Goal: Information Seeking & Learning: Understand process/instructions

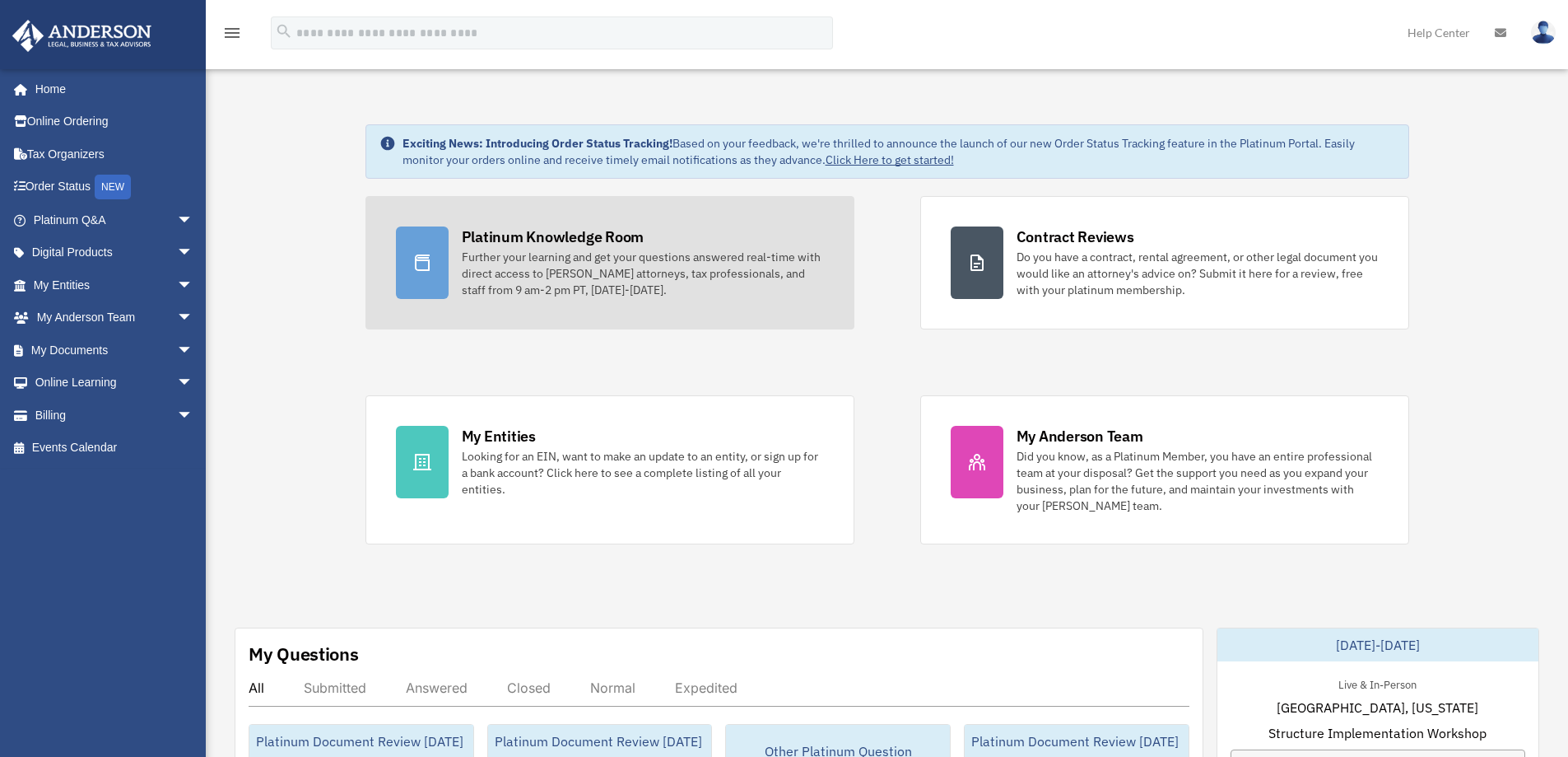
click at [691, 286] on div "Further your learning and get your questions answered real-time with direct acc…" at bounding box center [642, 273] width 362 height 49
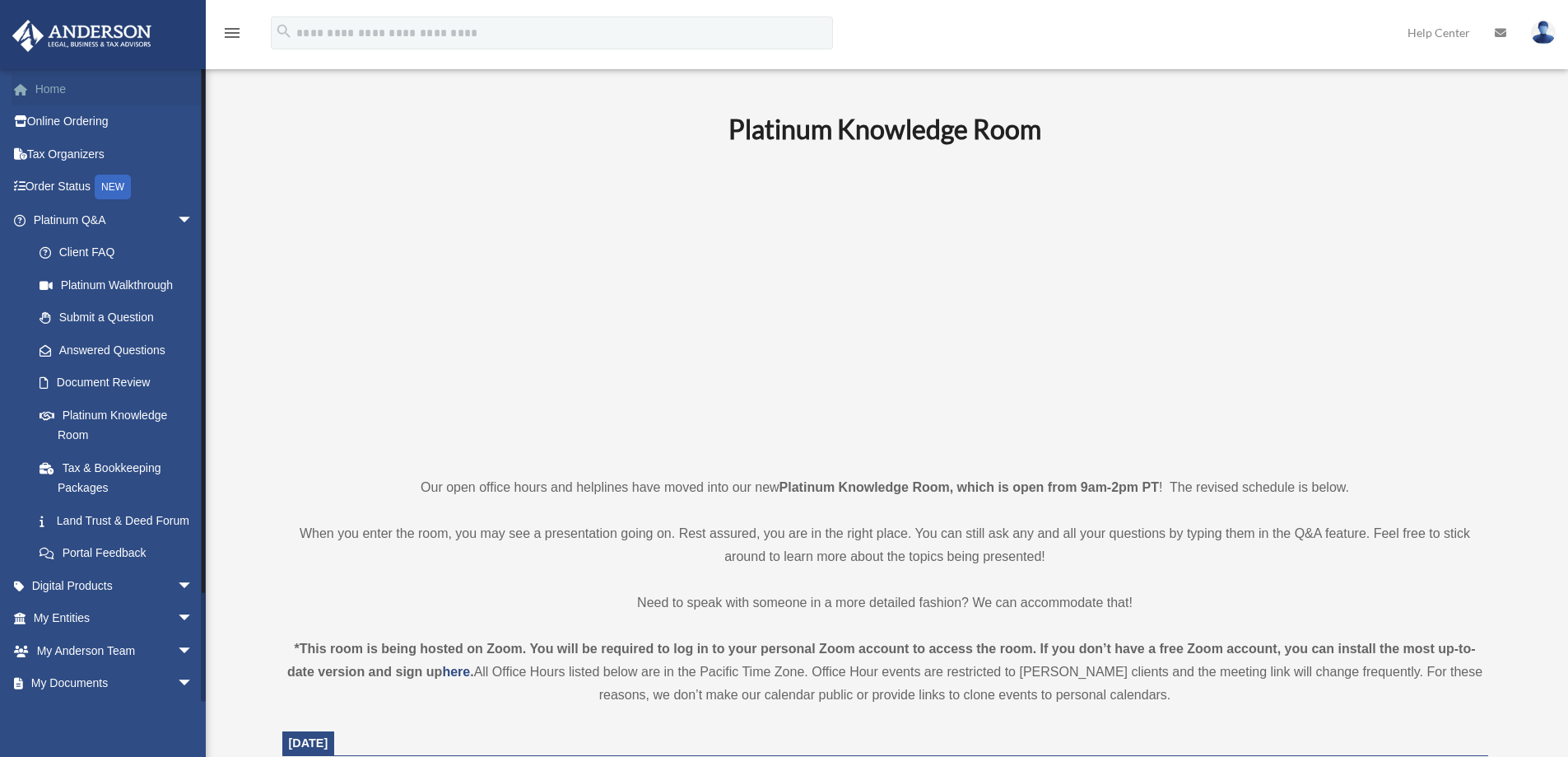
click at [50, 93] on link "Home" at bounding box center [115, 89] width 206 height 33
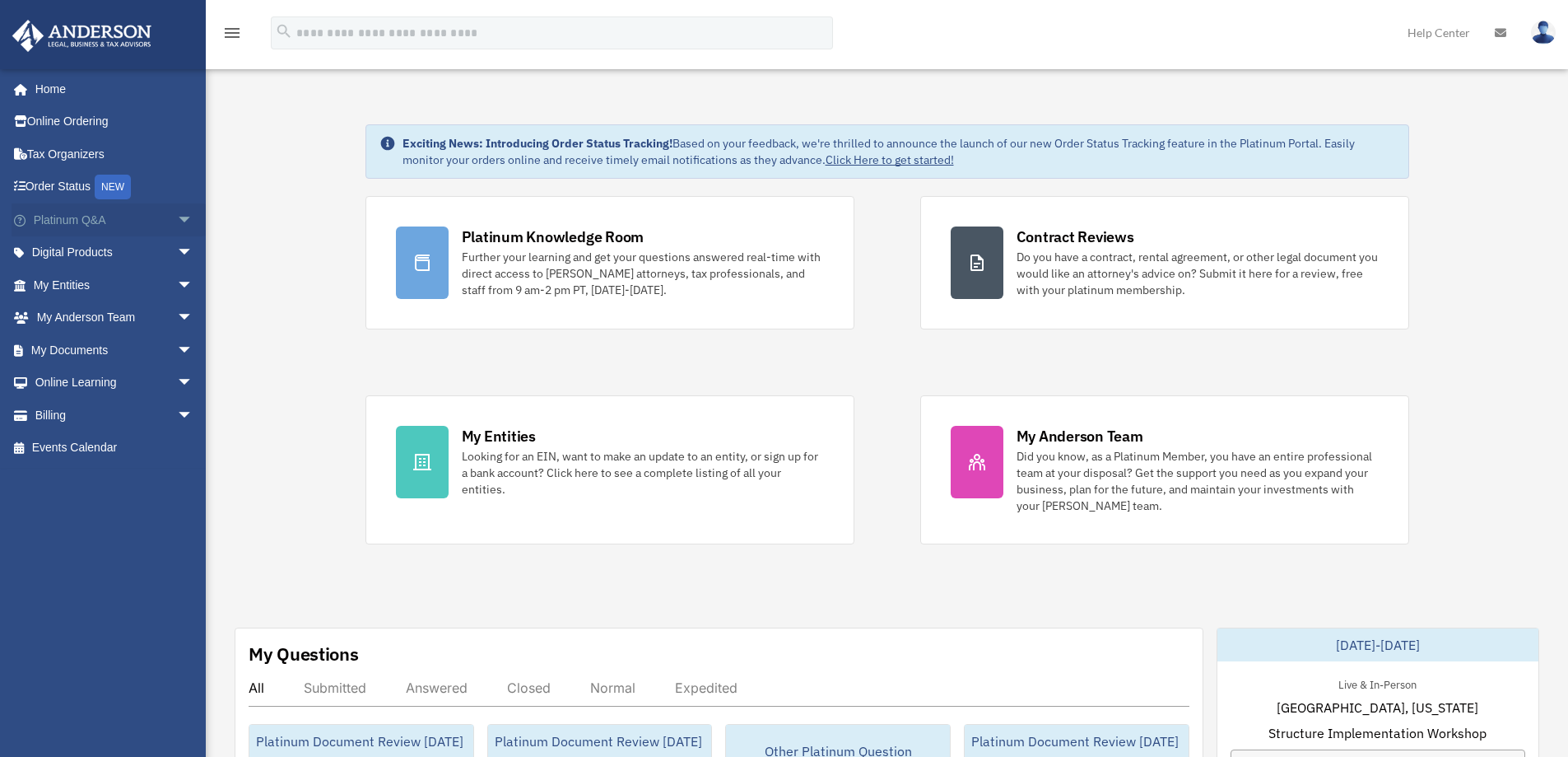
click at [177, 218] on span "arrow_drop_down" at bounding box center [193, 220] width 33 height 33
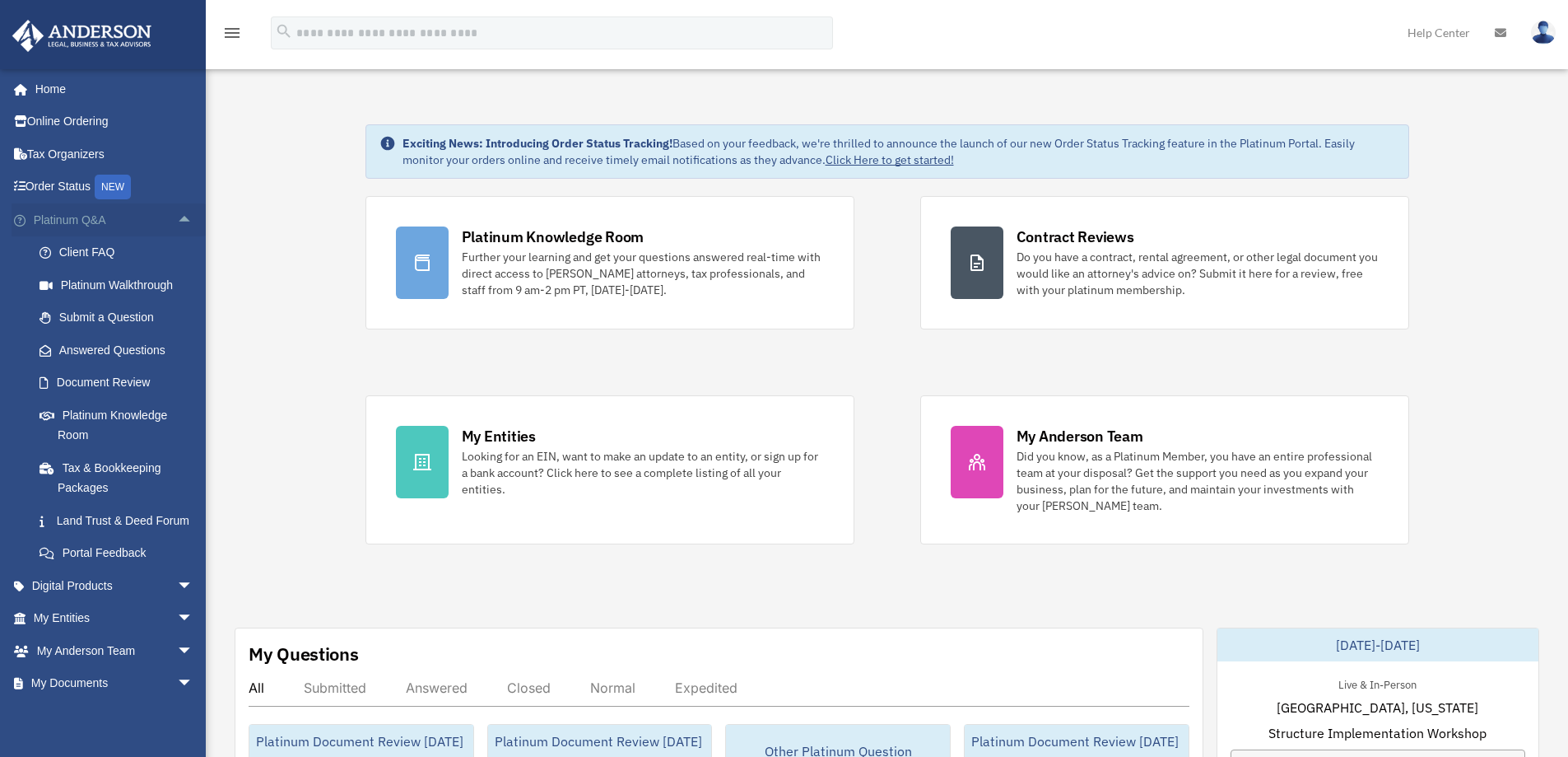
click at [177, 218] on span "arrow_drop_up" at bounding box center [193, 220] width 33 height 33
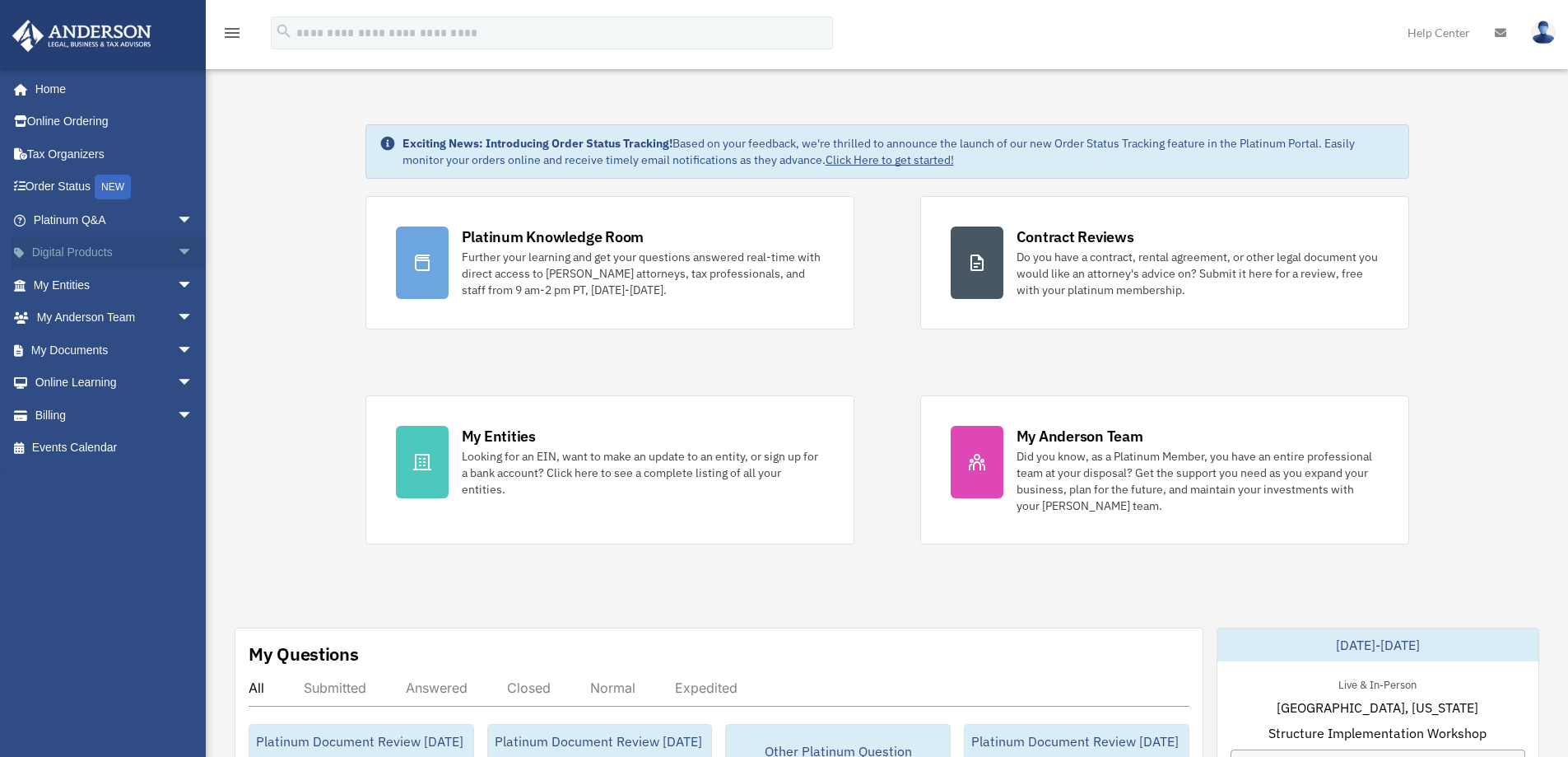
click at [177, 257] on span "arrow_drop_down" at bounding box center [193, 253] width 33 height 33
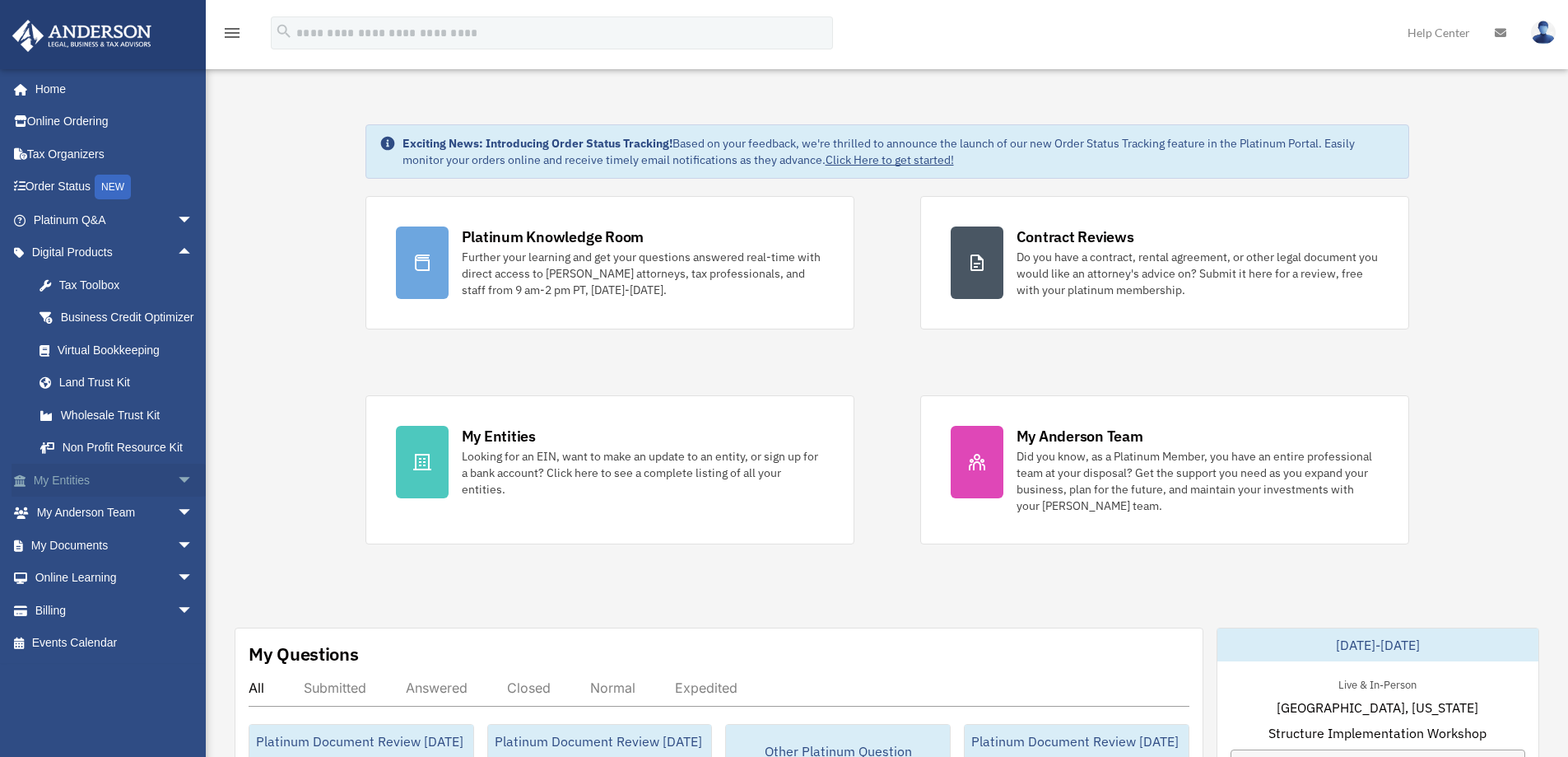
click at [177, 497] on span "arrow_drop_down" at bounding box center [193, 480] width 33 height 33
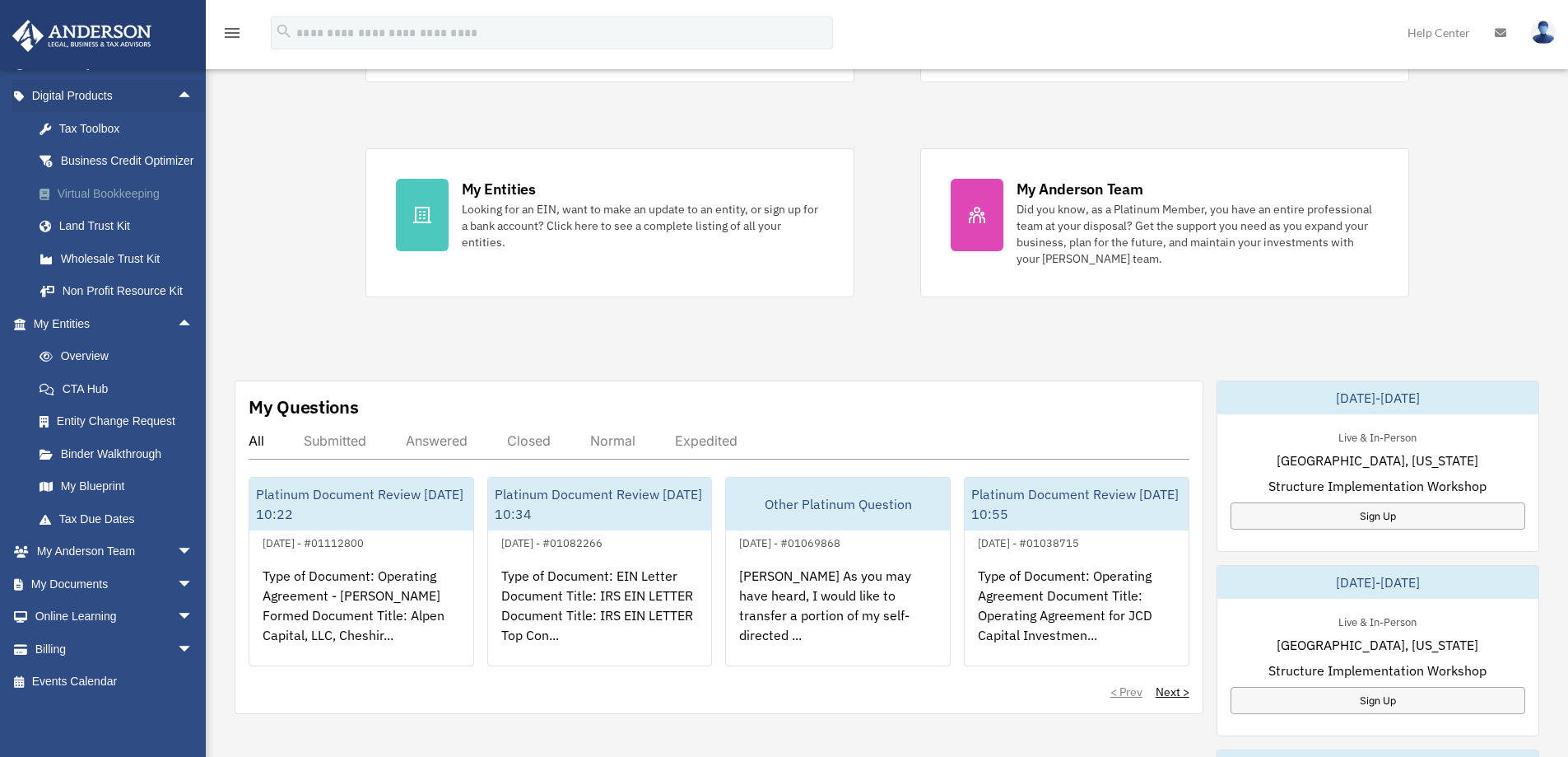
scroll to position [177, 0]
click at [121, 454] on link "Binder Walkthrough" at bounding box center [120, 454] width 195 height 33
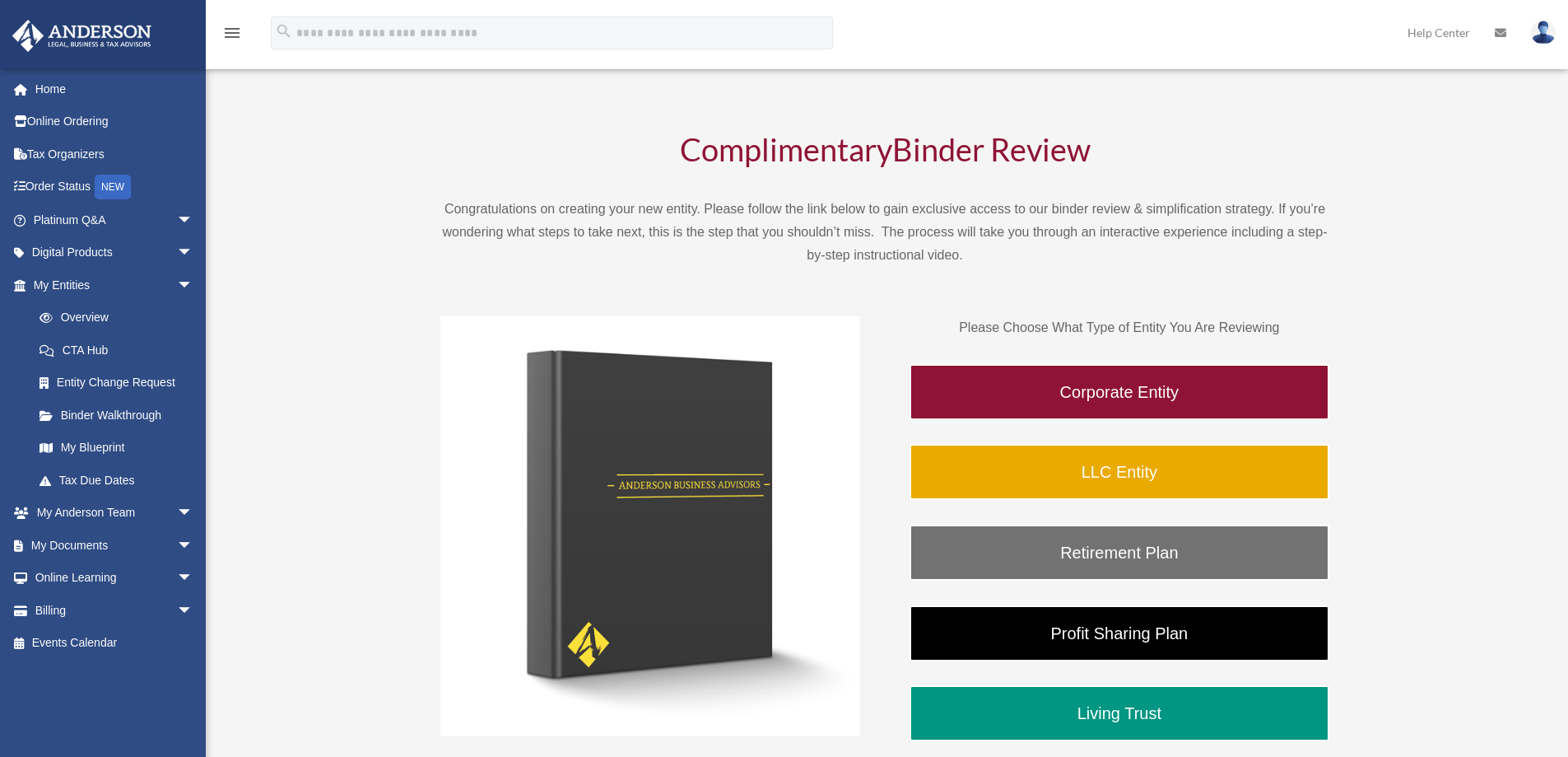
scroll to position [165, 0]
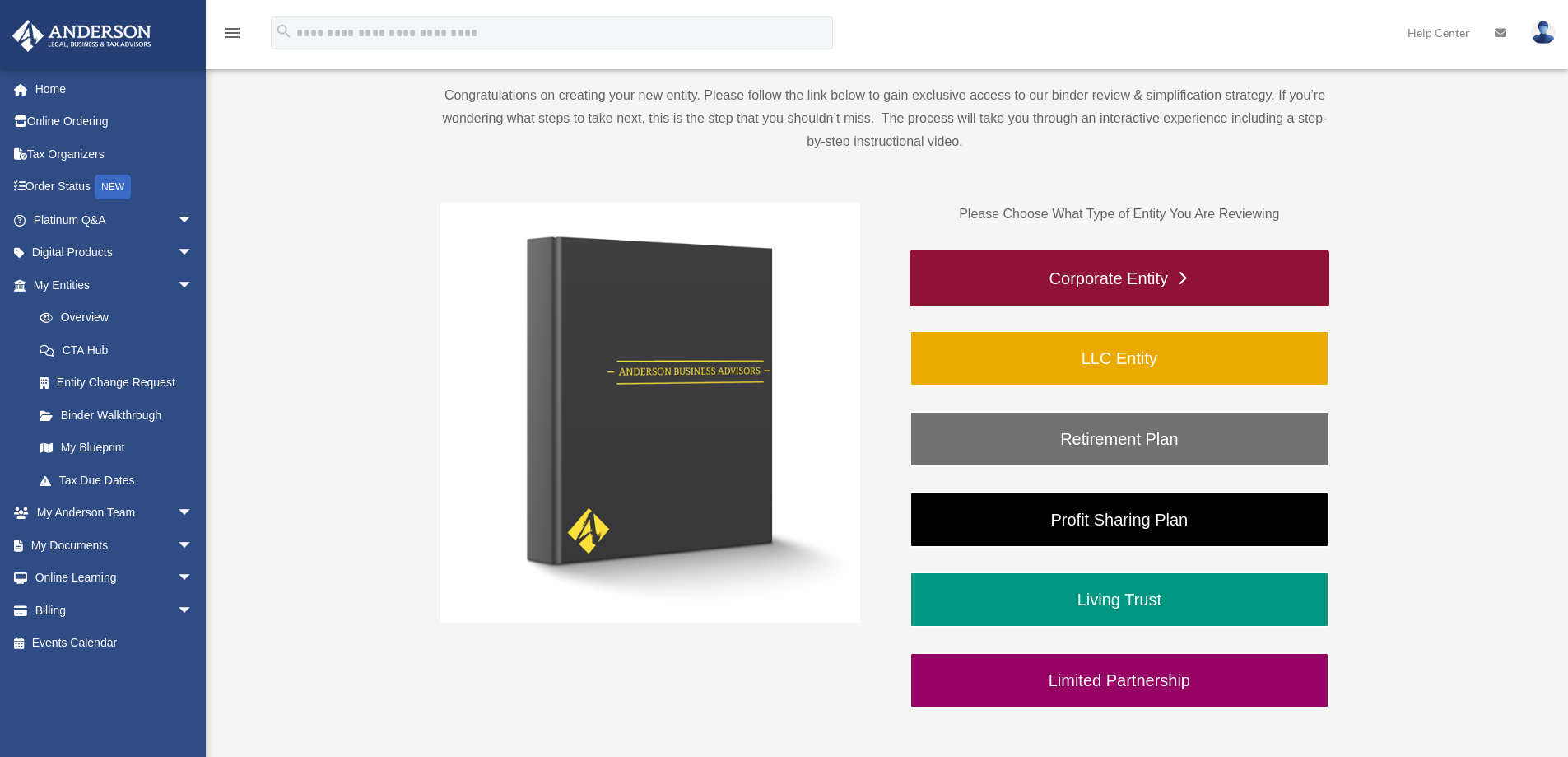
click at [1150, 283] on link "Corporate Entity" at bounding box center [1119, 278] width 420 height 56
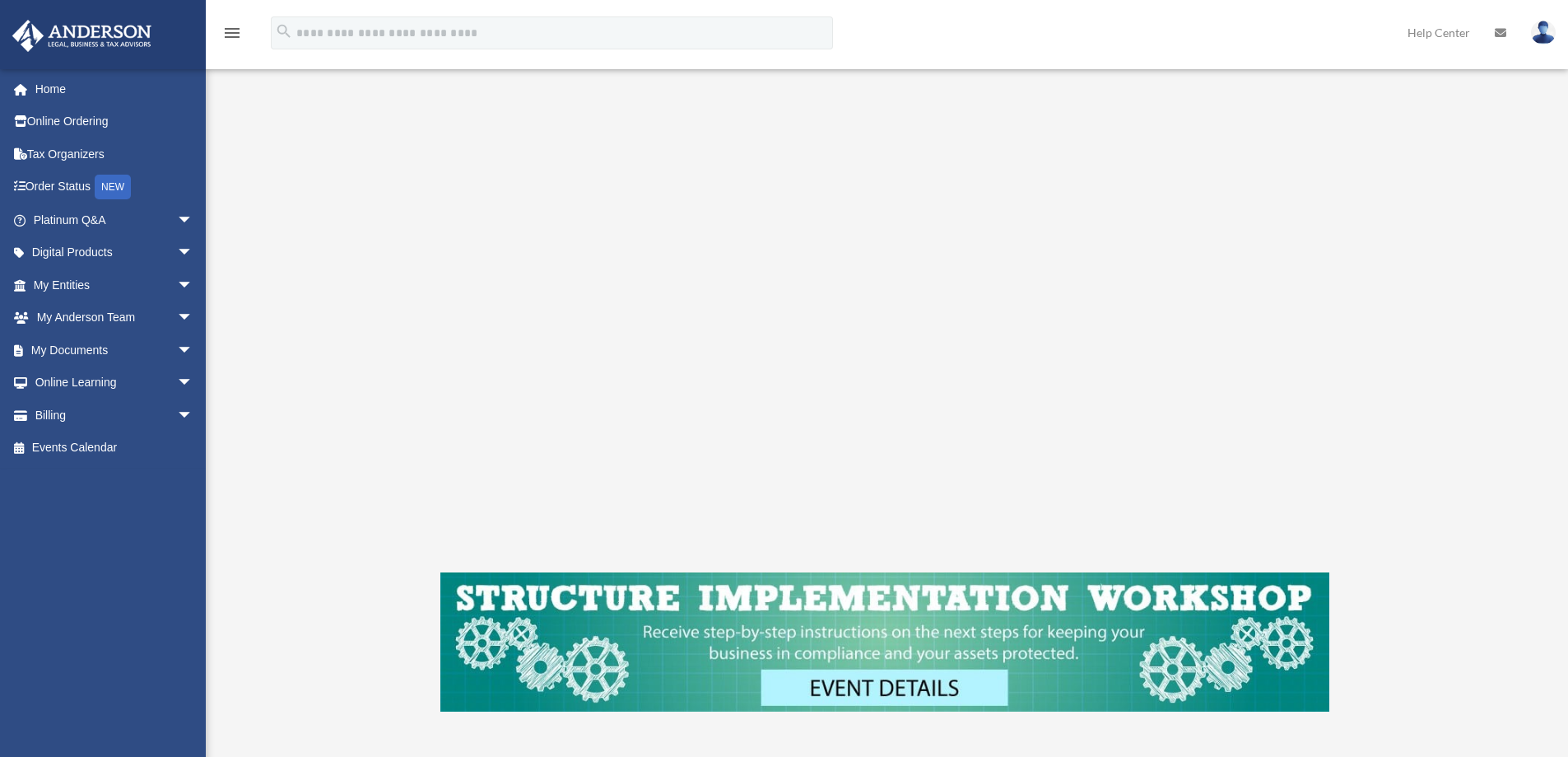
scroll to position [247, 0]
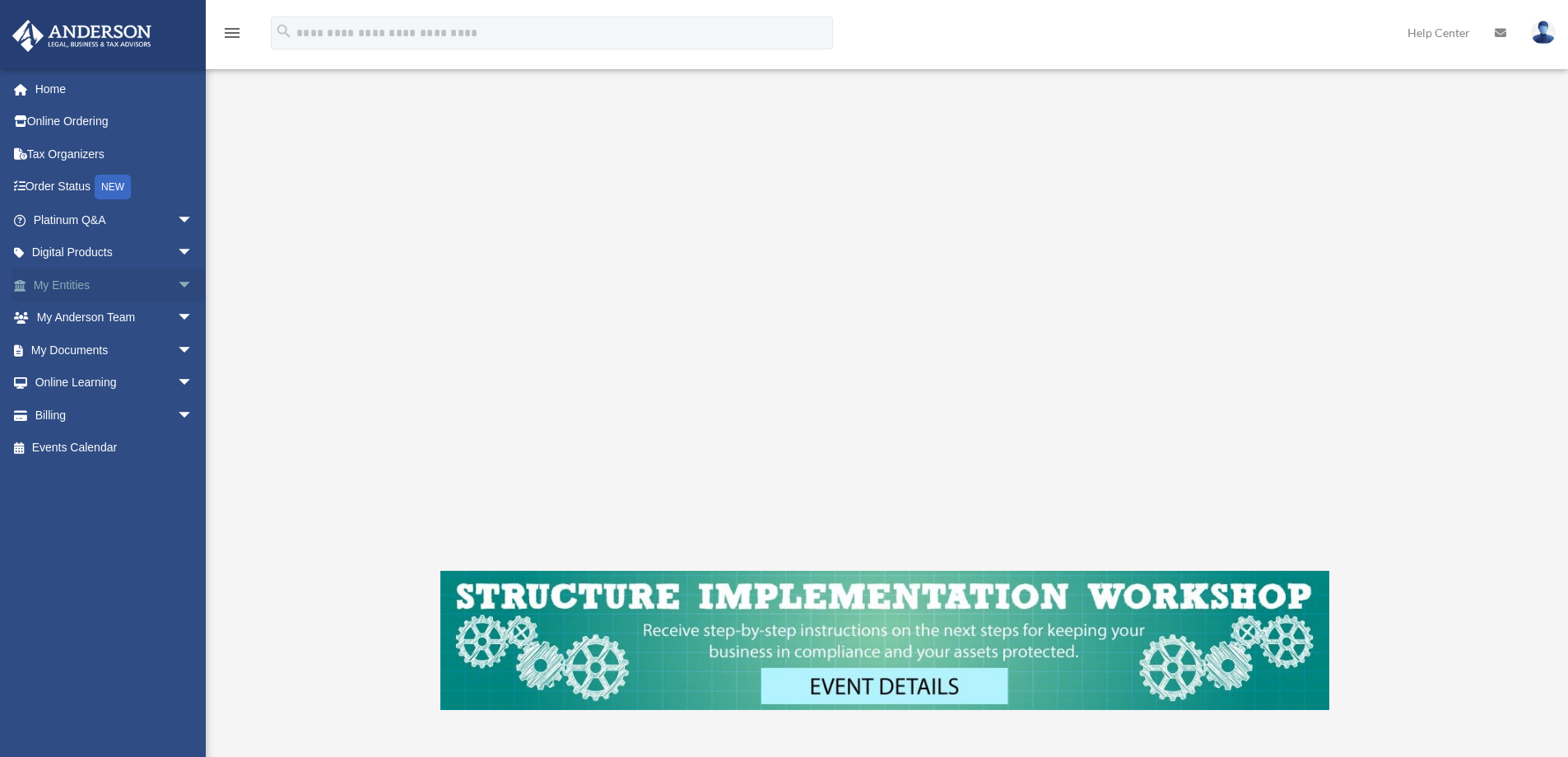
click at [177, 280] on span "arrow_drop_down" at bounding box center [193, 285] width 33 height 33
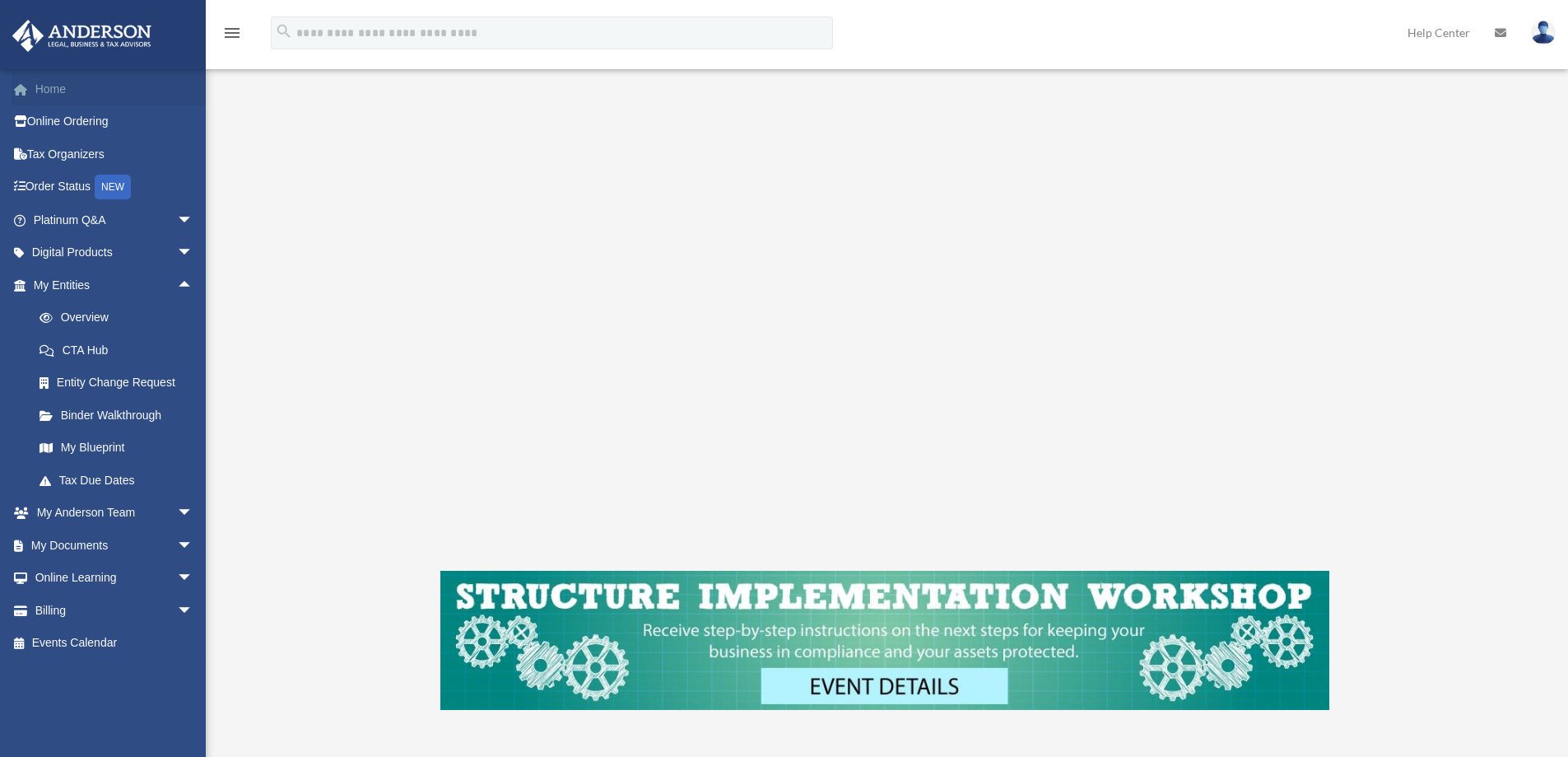
click at [45, 87] on link "Home" at bounding box center [115, 89] width 206 height 33
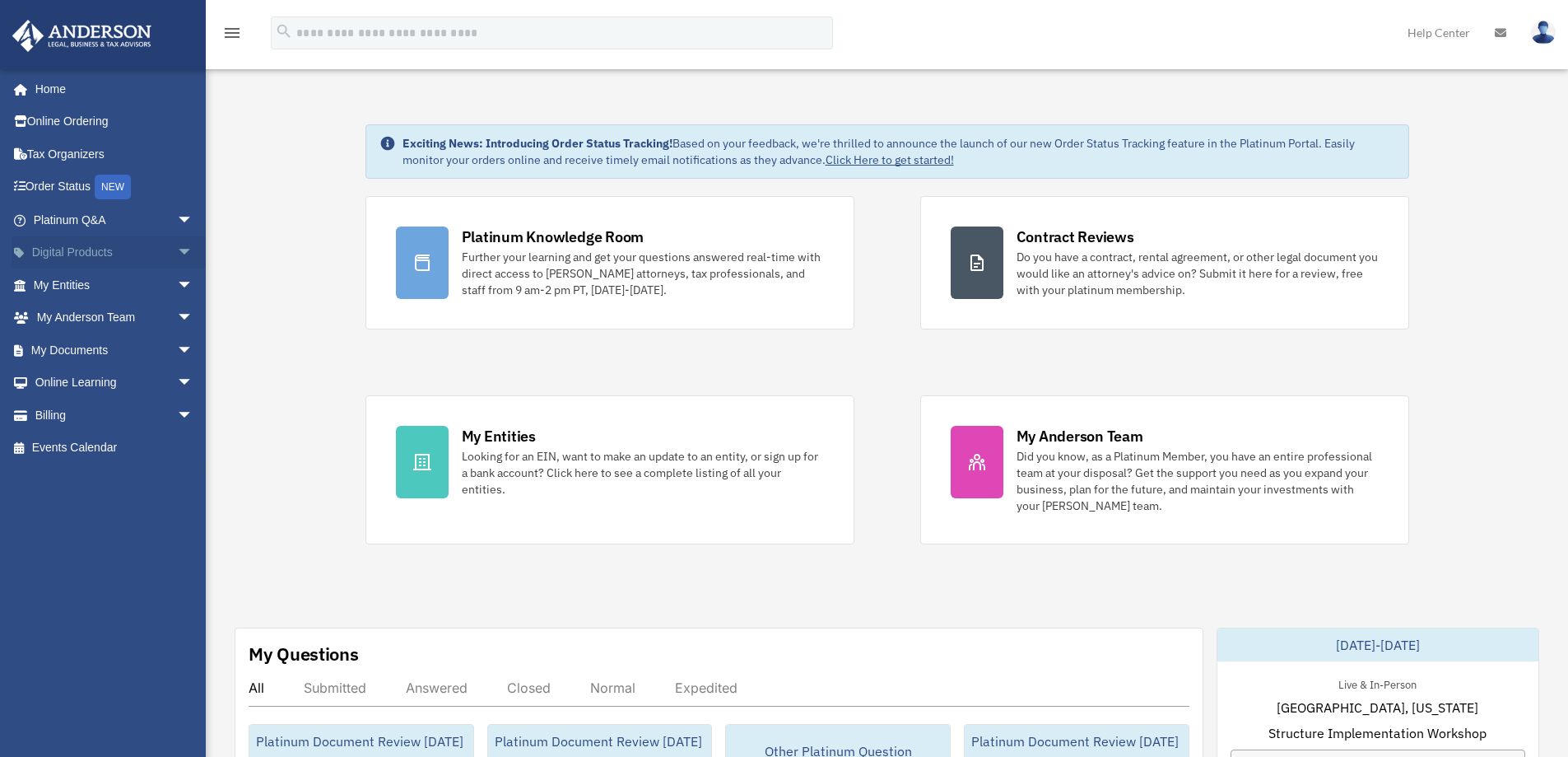
click at [177, 252] on span "arrow_drop_down" at bounding box center [193, 253] width 33 height 33
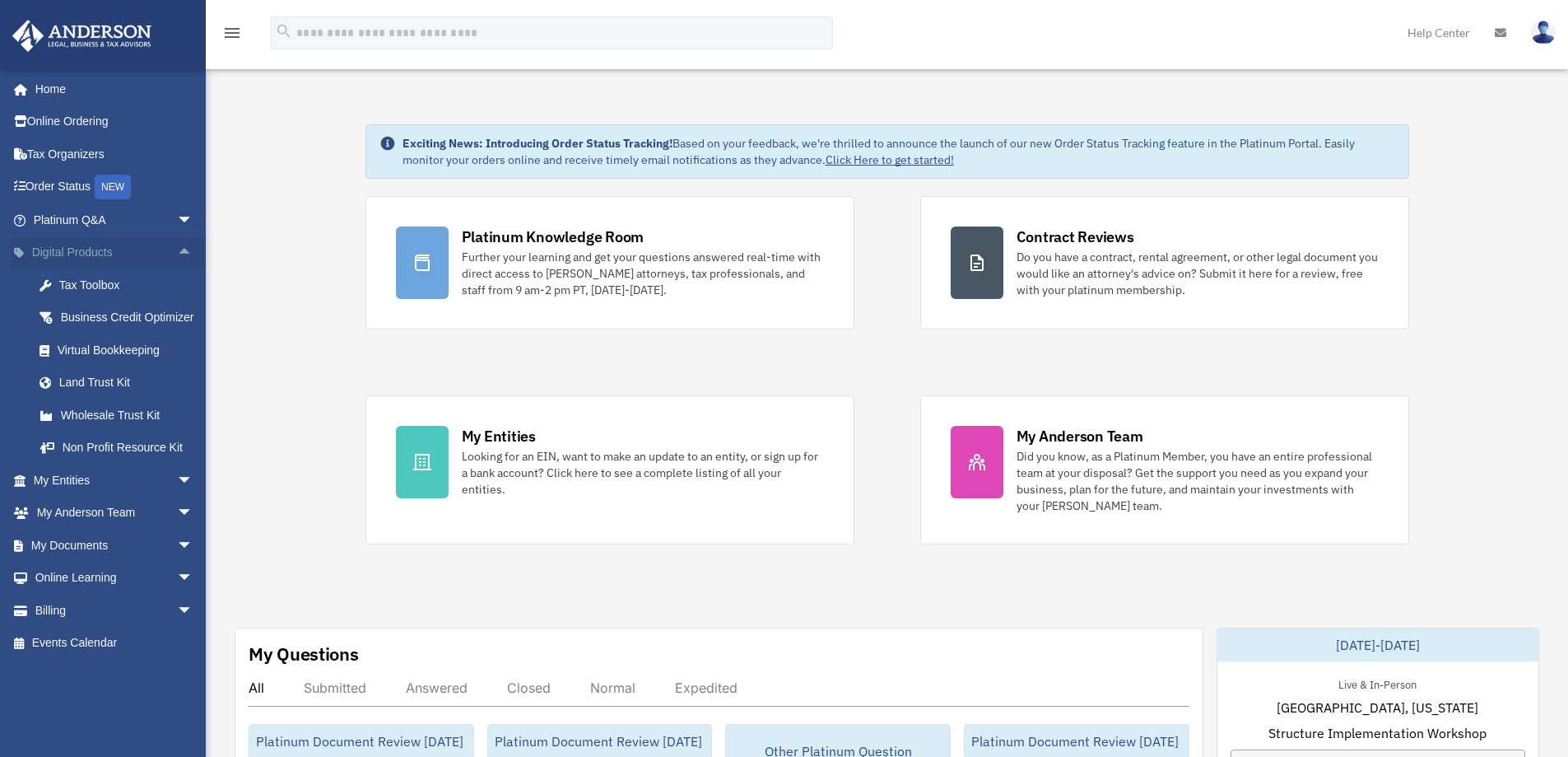
click at [177, 251] on span "arrow_drop_up" at bounding box center [193, 253] width 33 height 33
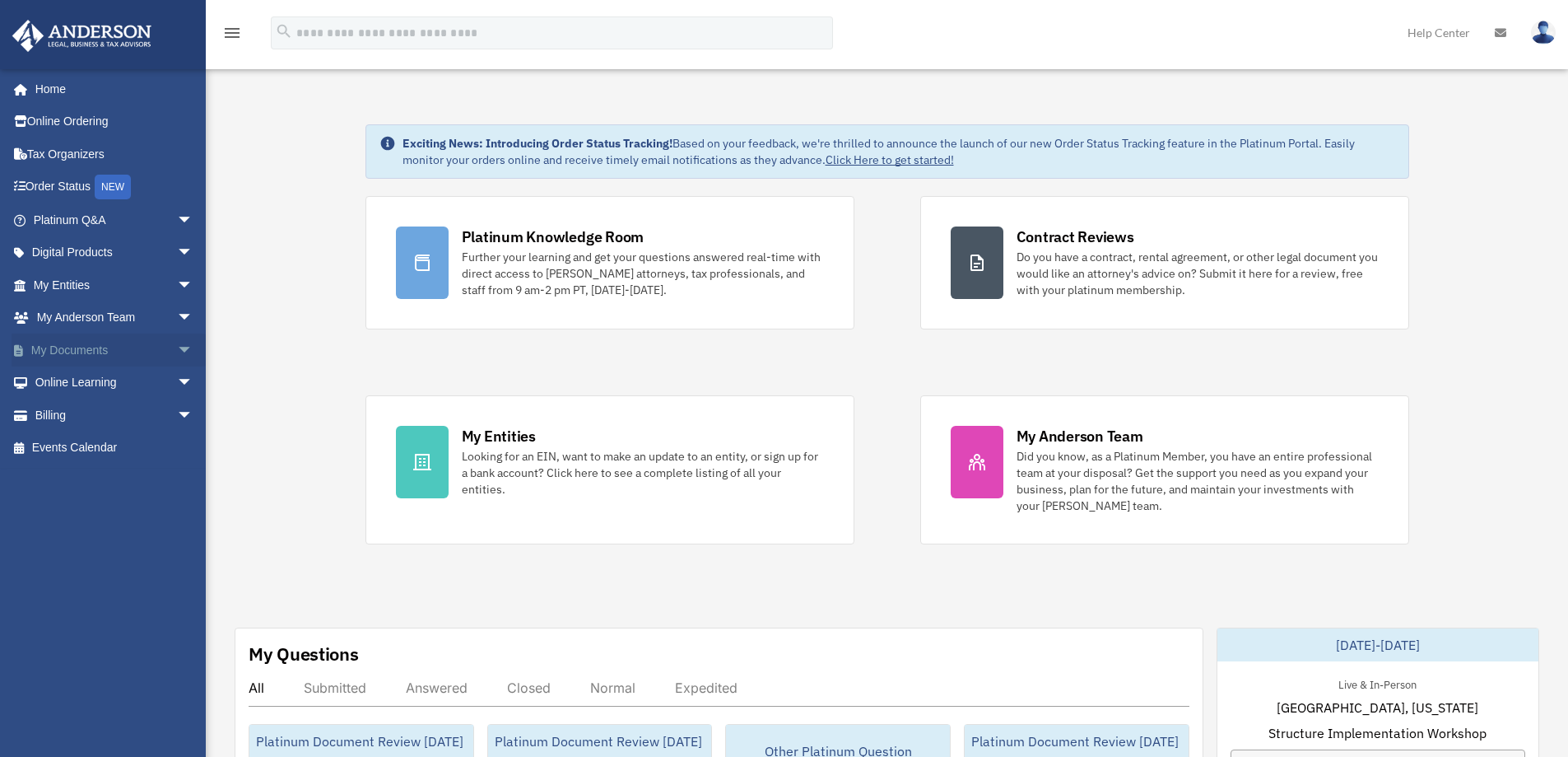
click at [177, 348] on span "arrow_drop_down" at bounding box center [193, 351] width 33 height 33
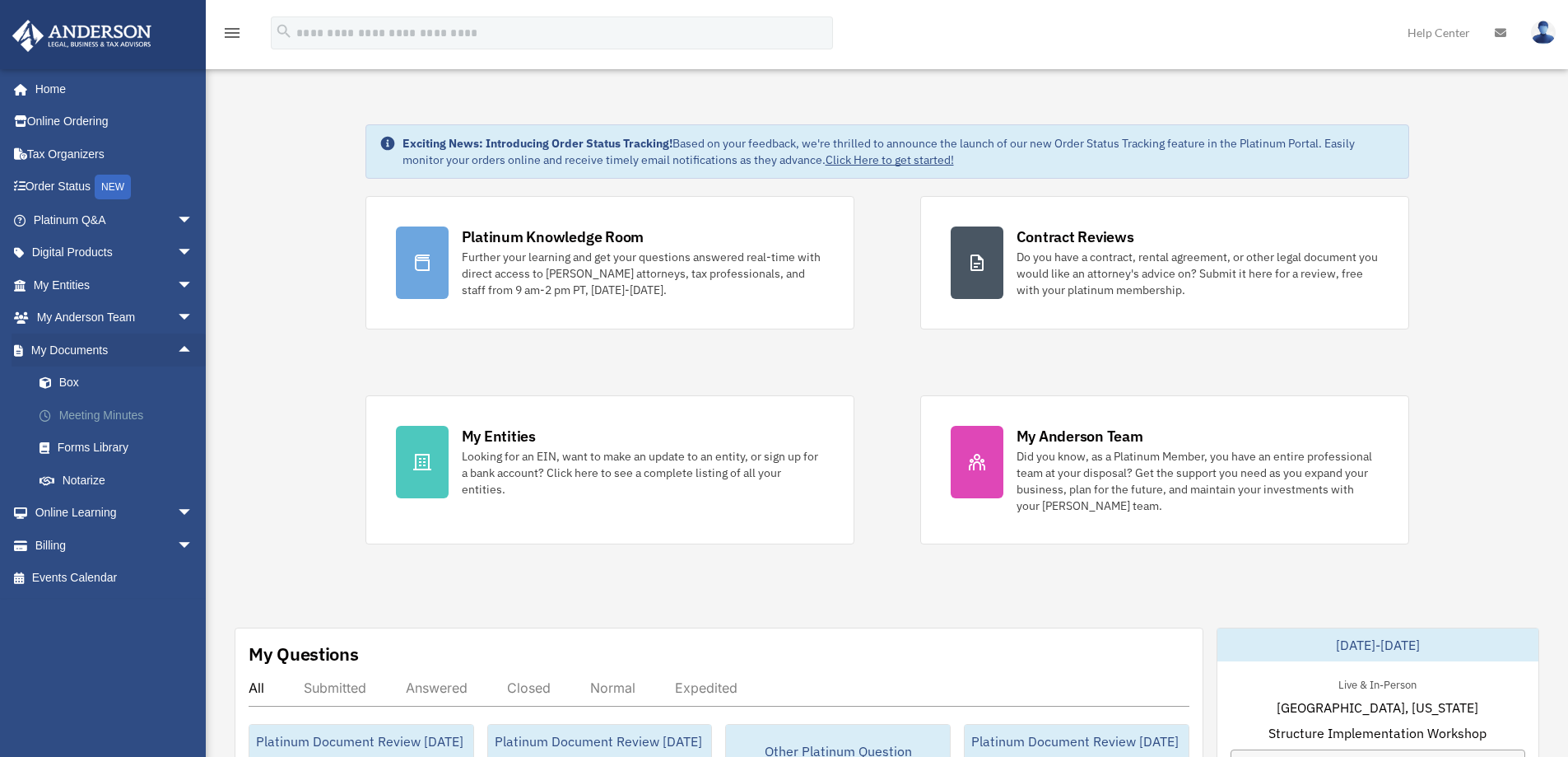
click at [105, 415] on link "Meeting Minutes" at bounding box center [120, 415] width 195 height 33
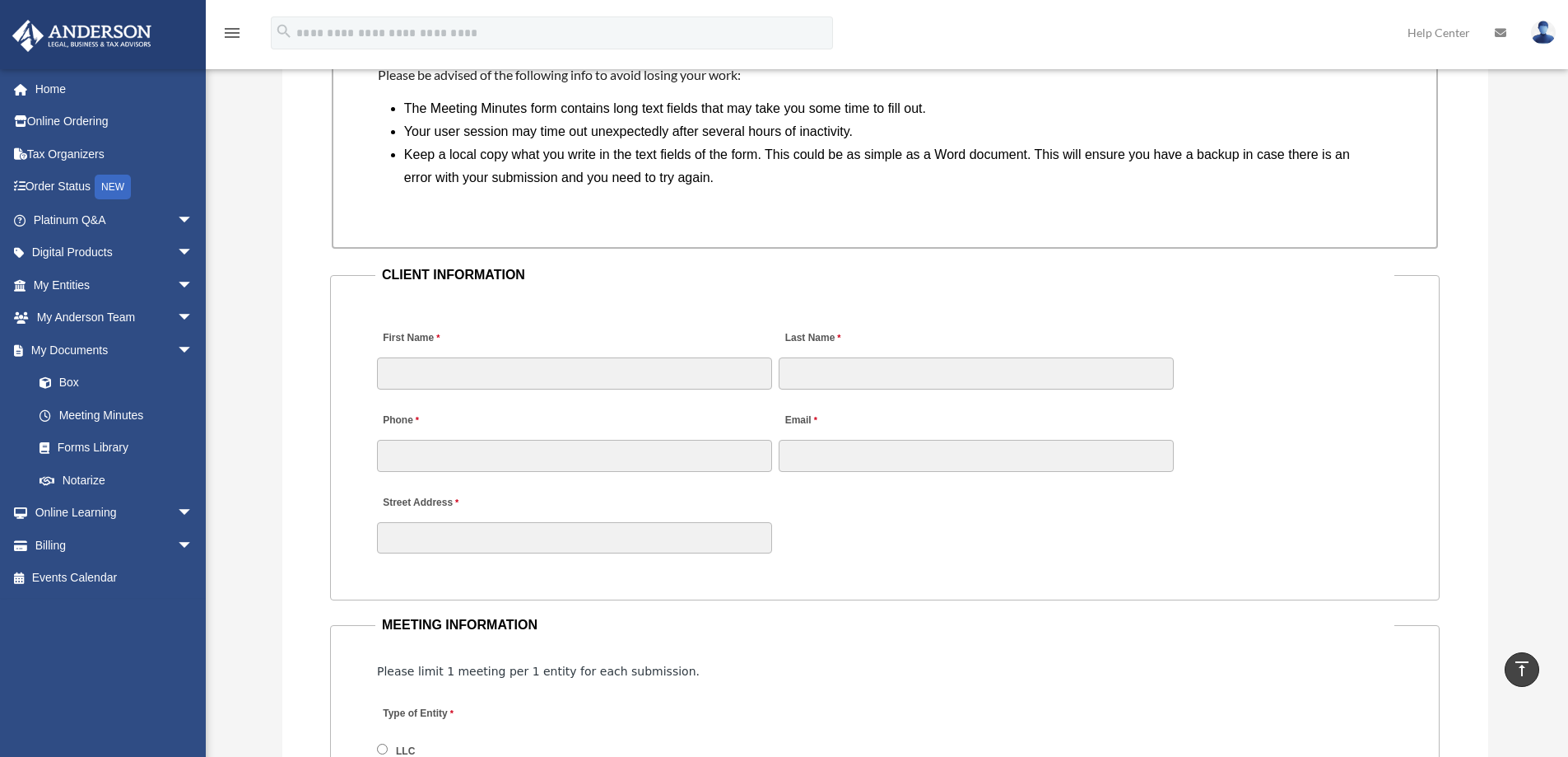
scroll to position [1564, 0]
